Goal: Task Accomplishment & Management: Use online tool/utility

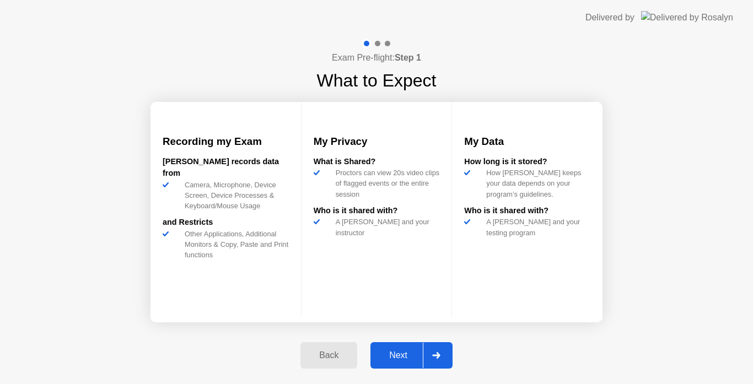
click at [399, 358] on div "Next" at bounding box center [398, 355] width 49 height 10
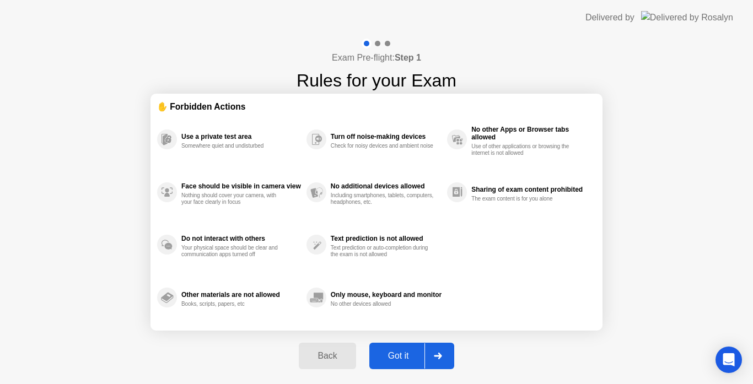
click at [399, 358] on div "Got it" at bounding box center [398, 356] width 52 height 10
select select "Available cameras"
select select "Available speakers"
select select "Available microphones"
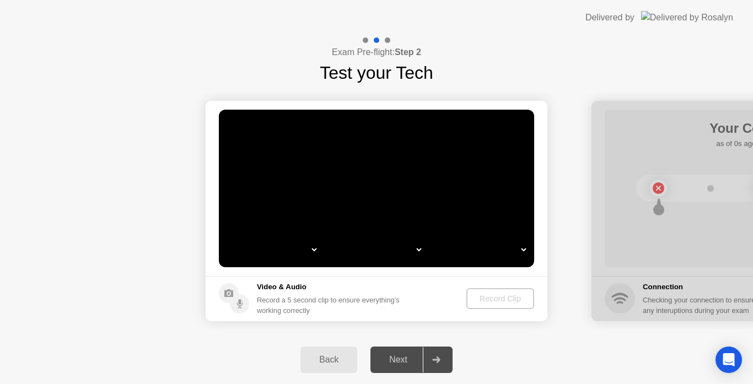
select select "*"
select select "**********"
select select "*******"
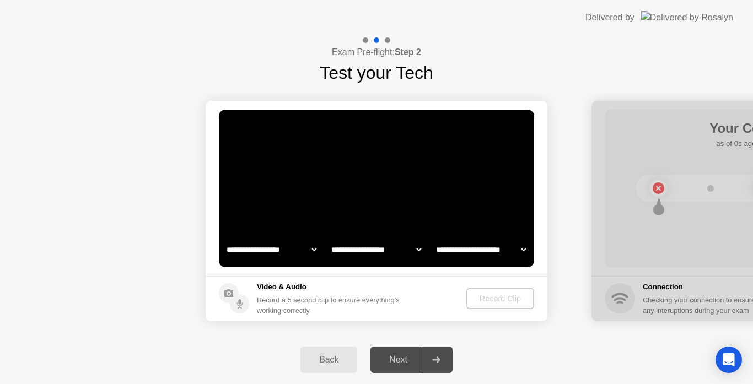
select select "*******"
click at [495, 295] on div "Record Clip" at bounding box center [500, 298] width 59 height 9
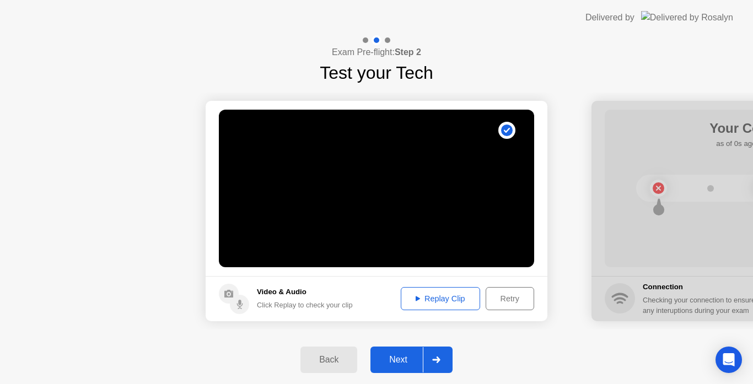
click at [440, 358] on icon at bounding box center [436, 359] width 8 height 7
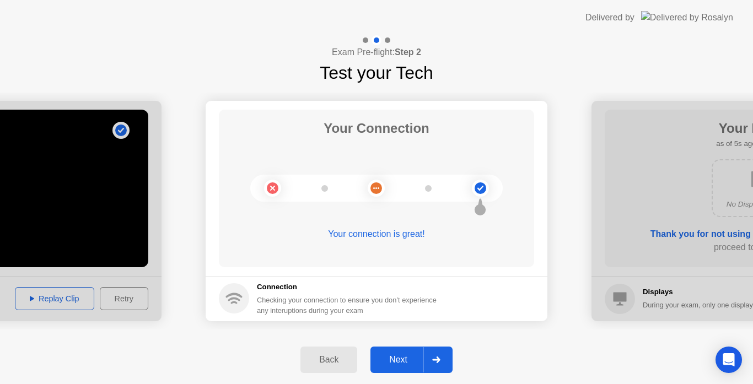
click at [440, 358] on icon at bounding box center [436, 359] width 8 height 7
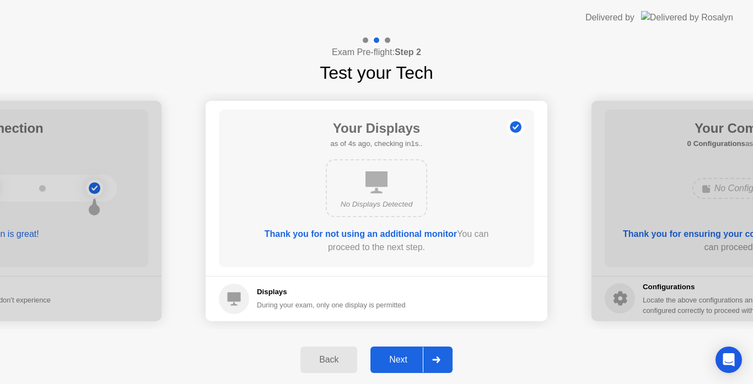
click at [440, 358] on icon at bounding box center [436, 359] width 8 height 7
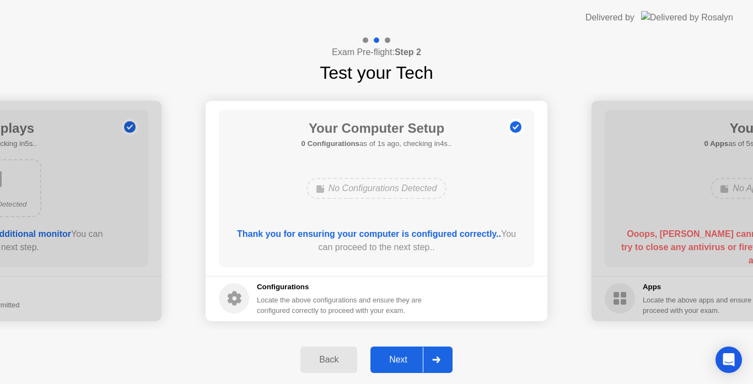
click at [440, 358] on icon at bounding box center [436, 359] width 8 height 7
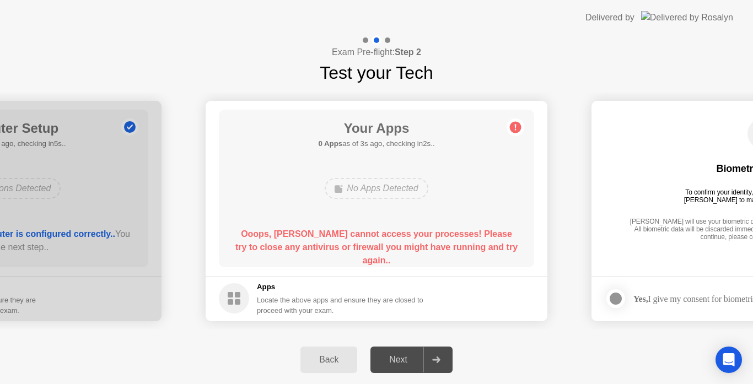
click at [391, 357] on div "Next" at bounding box center [398, 360] width 49 height 10
drag, startPoint x: 320, startPoint y: 301, endPoint x: 284, endPoint y: 318, distance: 39.7
click at [284, 318] on footer "Apps Locate the above apps and ensure they are closed to proceed with your exam." at bounding box center [377, 298] width 342 height 45
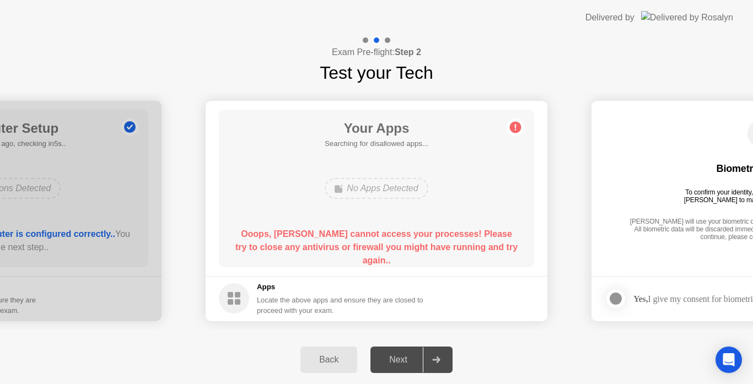
click at [334, 362] on div "Back" at bounding box center [329, 360] width 50 height 10
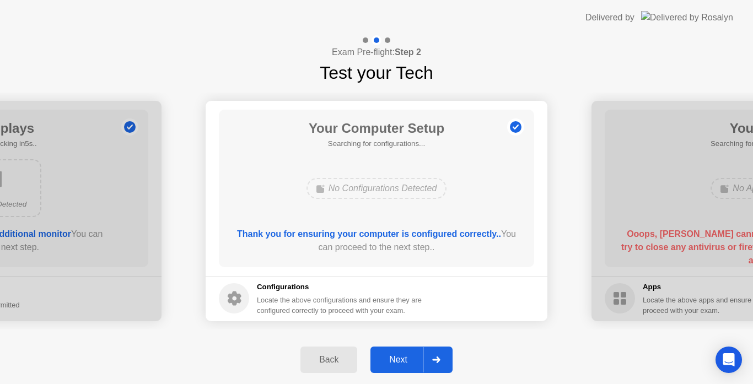
click at [334, 362] on div "Back" at bounding box center [329, 360] width 50 height 10
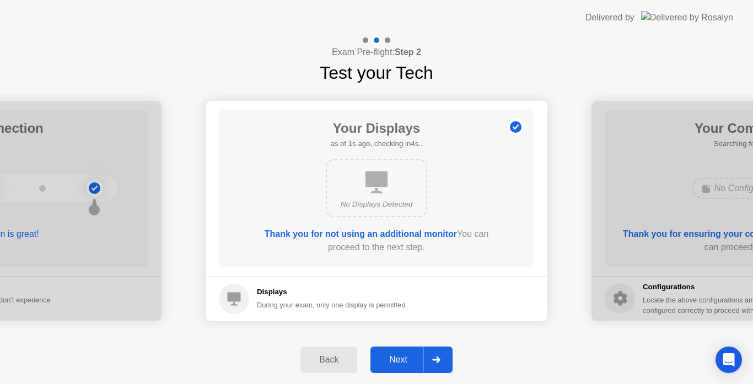
drag, startPoint x: 334, startPoint y: 362, endPoint x: 406, endPoint y: 363, distance: 71.6
click at [406, 363] on div "Back Next" at bounding box center [376, 360] width 753 height 48
click at [396, 358] on div "Next" at bounding box center [398, 360] width 49 height 10
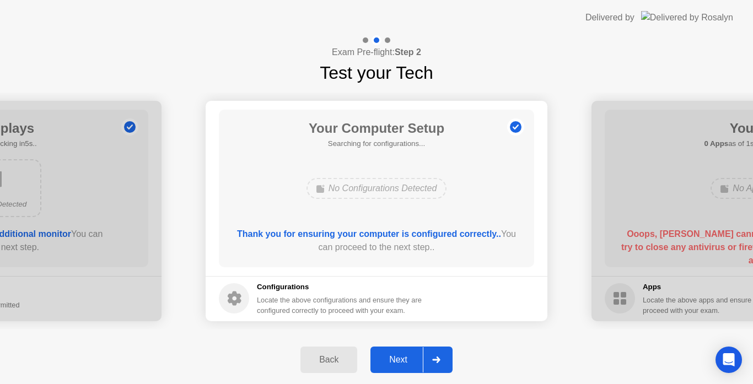
click at [396, 358] on div "Next" at bounding box center [398, 360] width 49 height 10
